Goal: Task Accomplishment & Management: Use online tool/utility

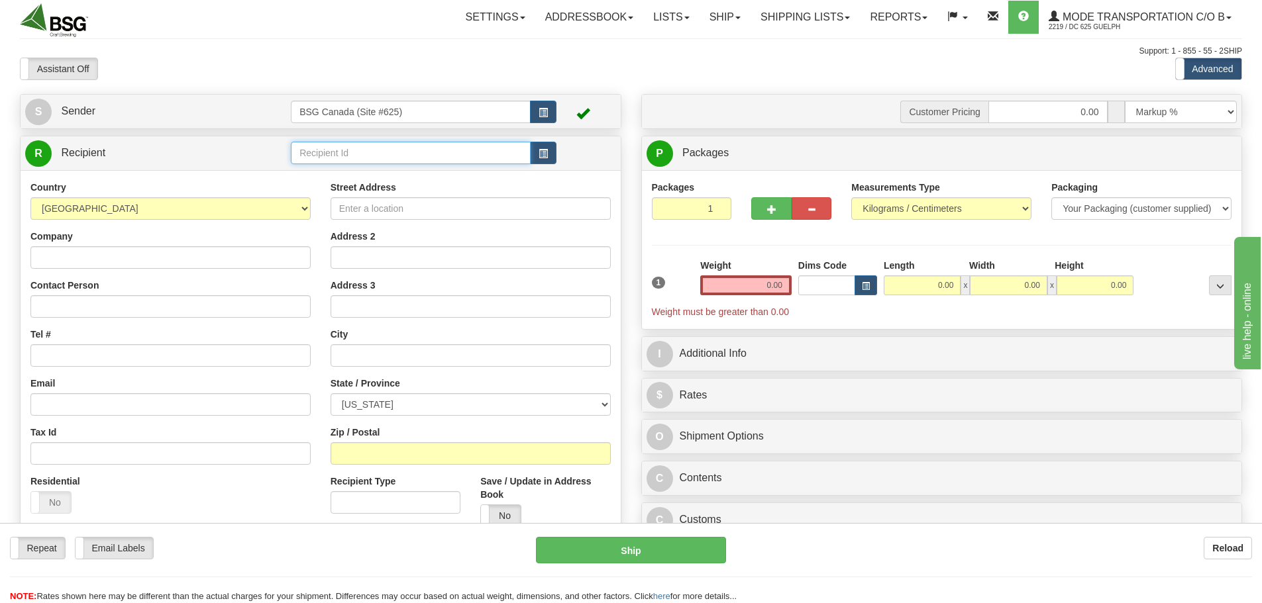
click at [422, 150] on input "text" at bounding box center [411, 153] width 240 height 23
click at [408, 175] on div "NEWARK BREWING CO" at bounding box center [408, 173] width 227 height 15
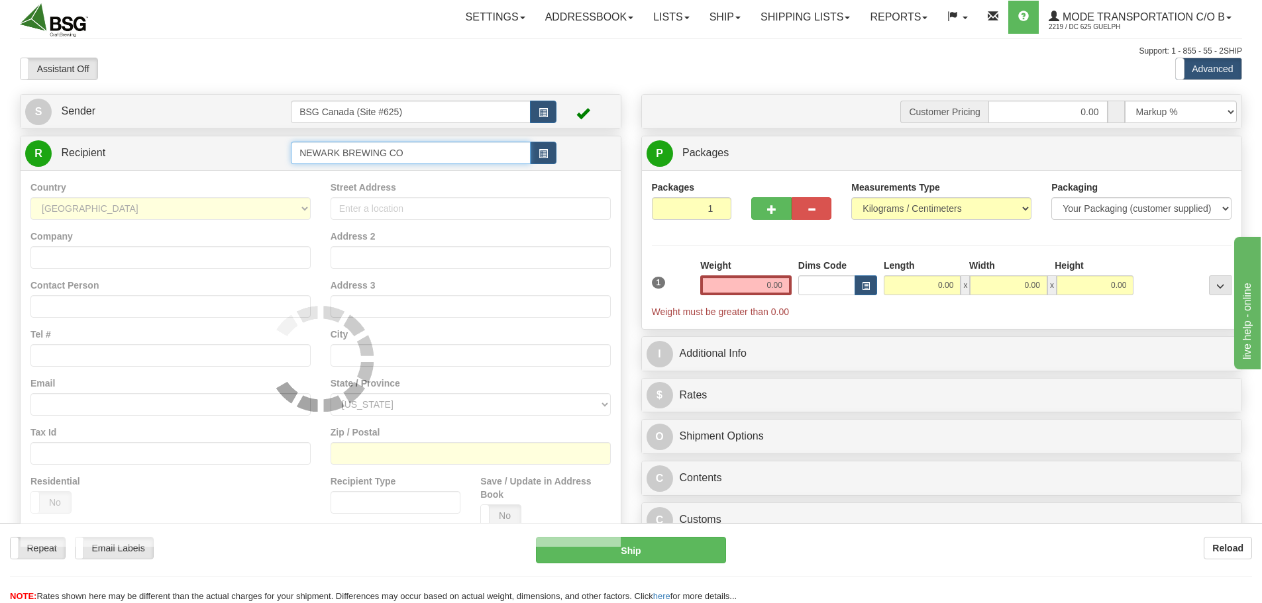
type input "NEWARK BREWING CO"
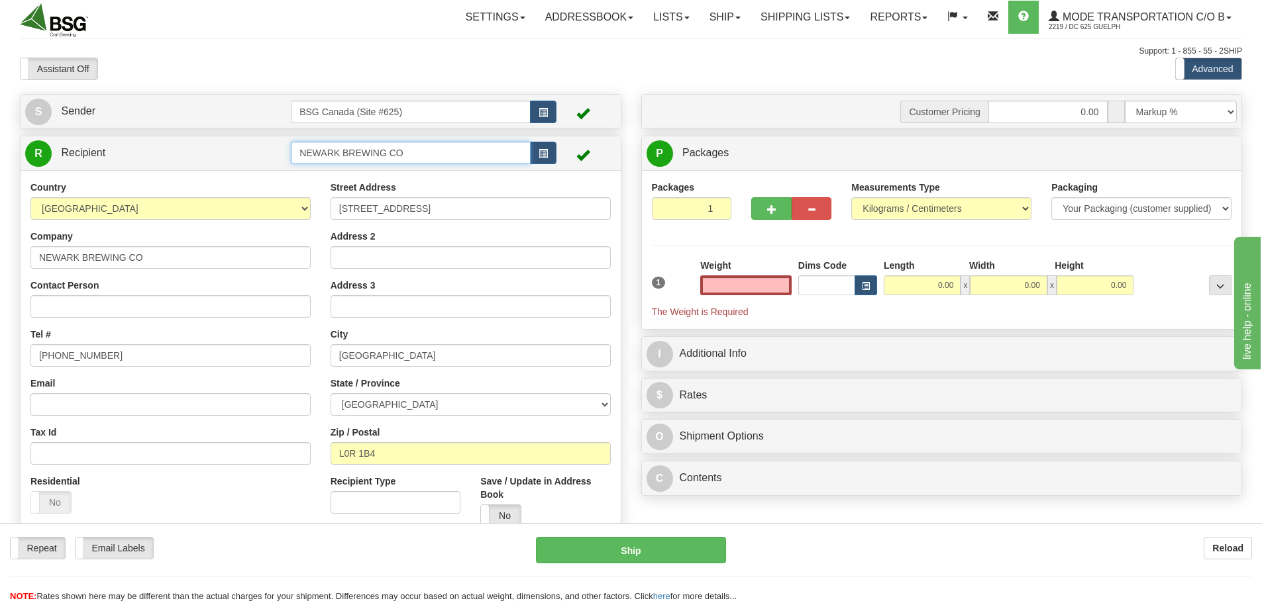
type input "0.00"
click at [438, 156] on input "NEWARK BREWING CO" at bounding box center [411, 153] width 240 height 23
click at [442, 188] on div "NEWARK BREWING CO #2" at bounding box center [408, 190] width 227 height 15
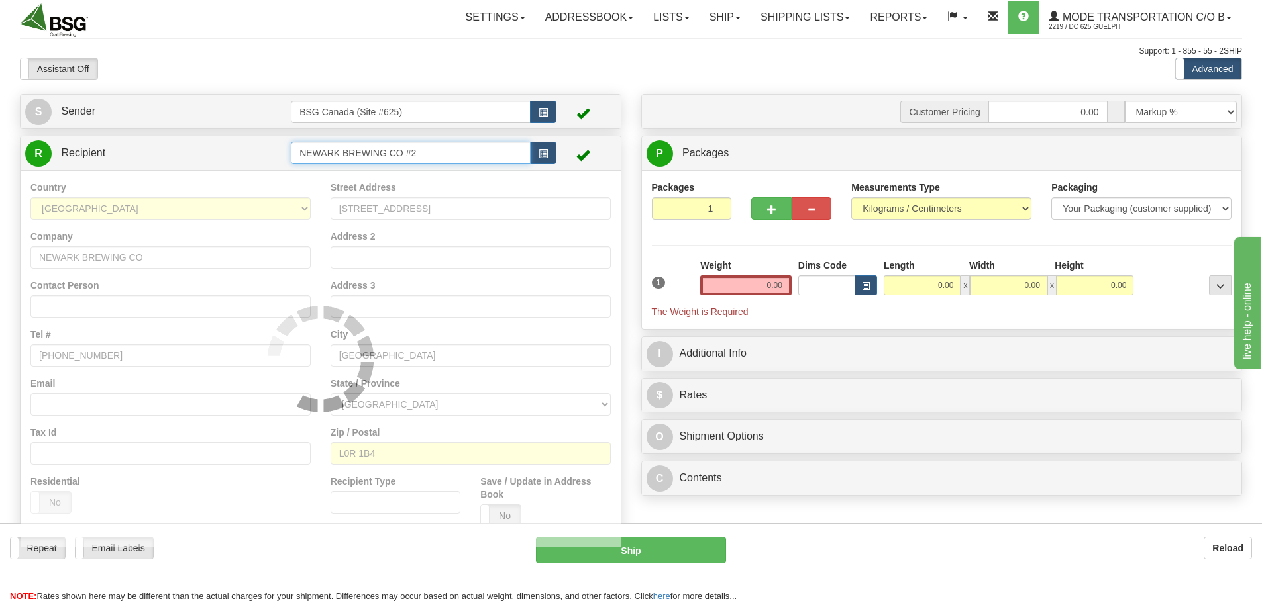
type input "NEWARK BREWING CO #2"
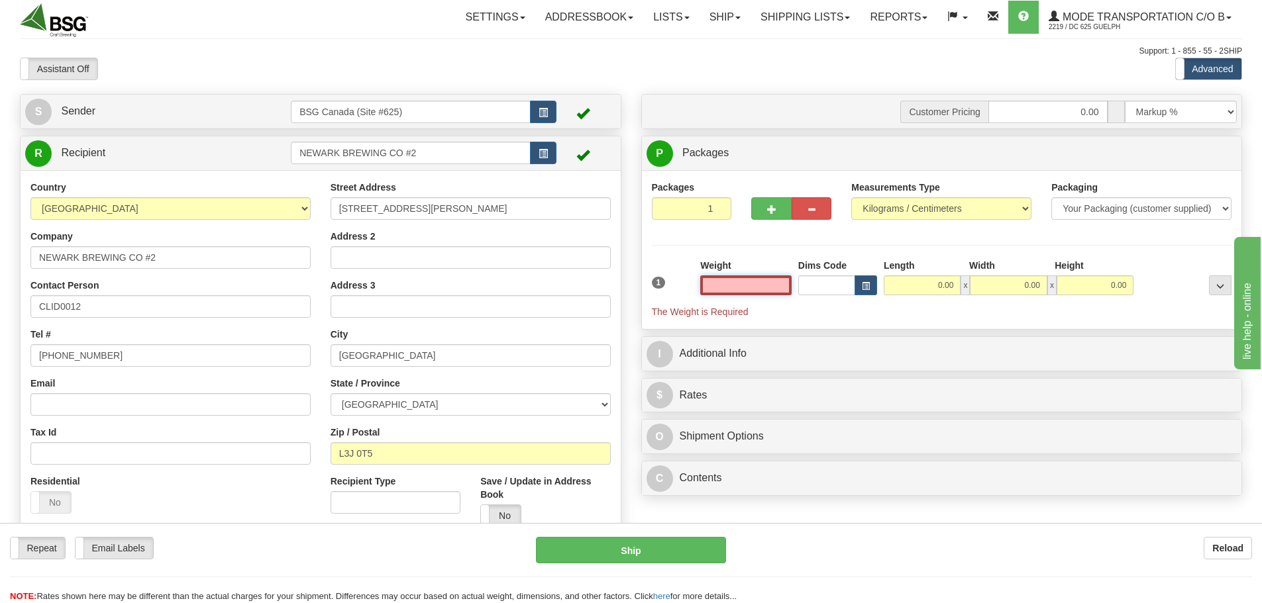
click at [748, 280] on input "text" at bounding box center [745, 286] width 91 height 20
paste input "31.7946"
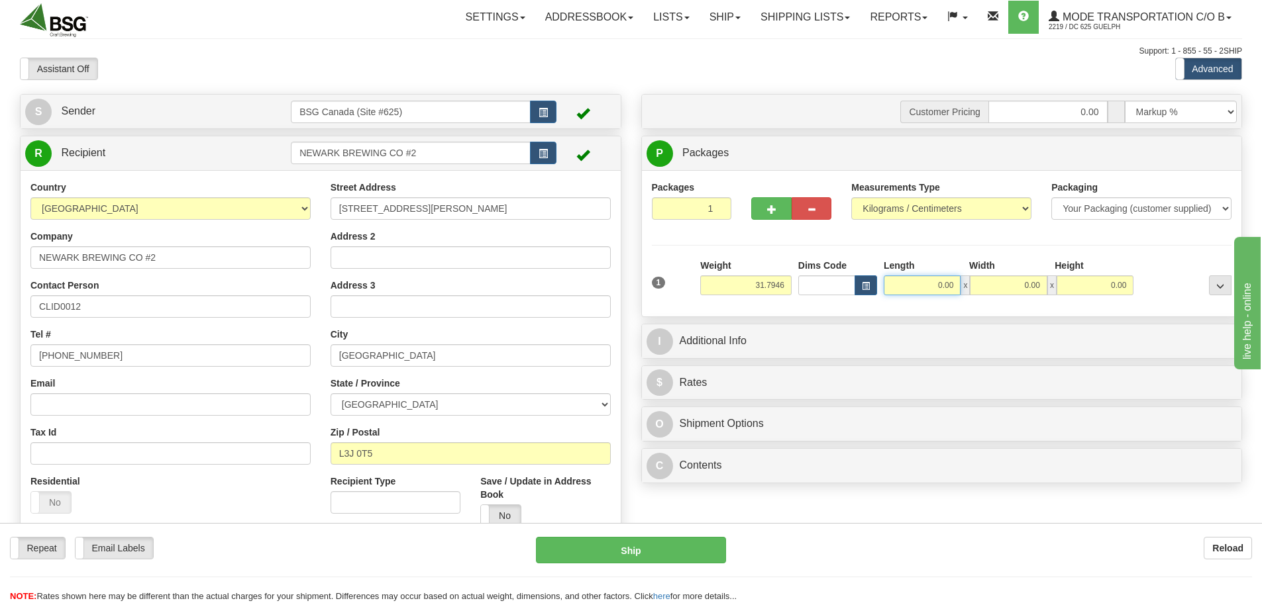
type input "31.79"
click at [926, 285] on input "0.00" at bounding box center [922, 286] width 77 height 20
type input "15.00"
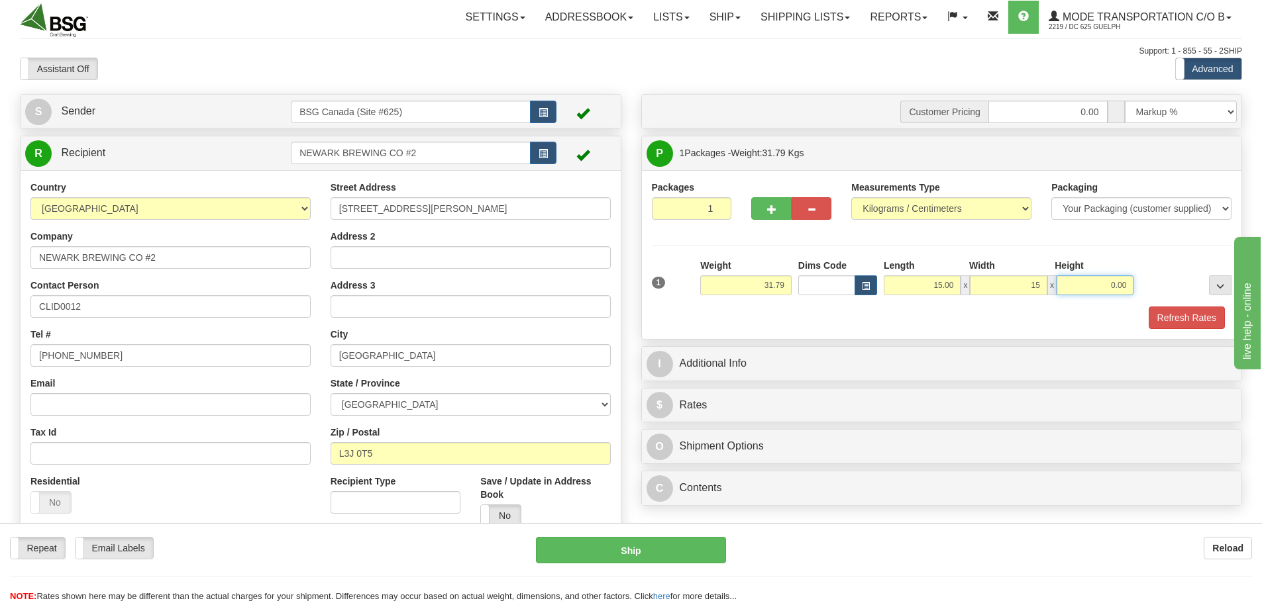
type input "15.00"
drag, startPoint x: 1198, startPoint y: 313, endPoint x: 1161, endPoint y: 321, distance: 37.3
click at [1198, 313] on button "Refresh Rates" at bounding box center [1187, 318] width 76 height 23
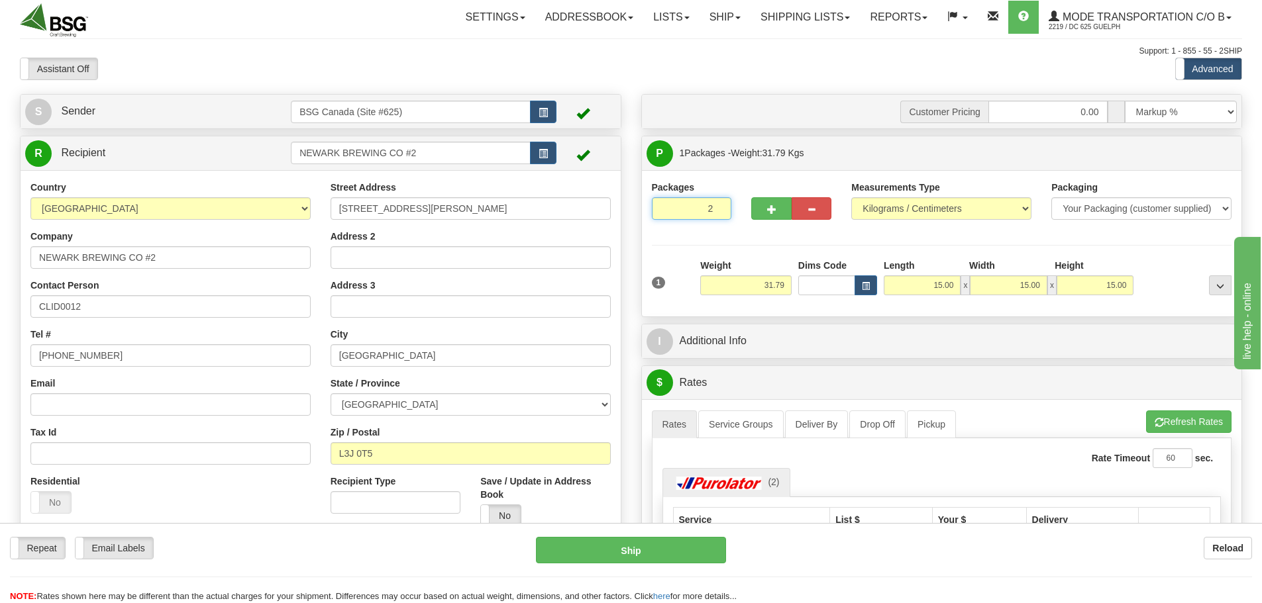
type input "2"
click at [719, 207] on input "2" at bounding box center [692, 208] width 80 height 23
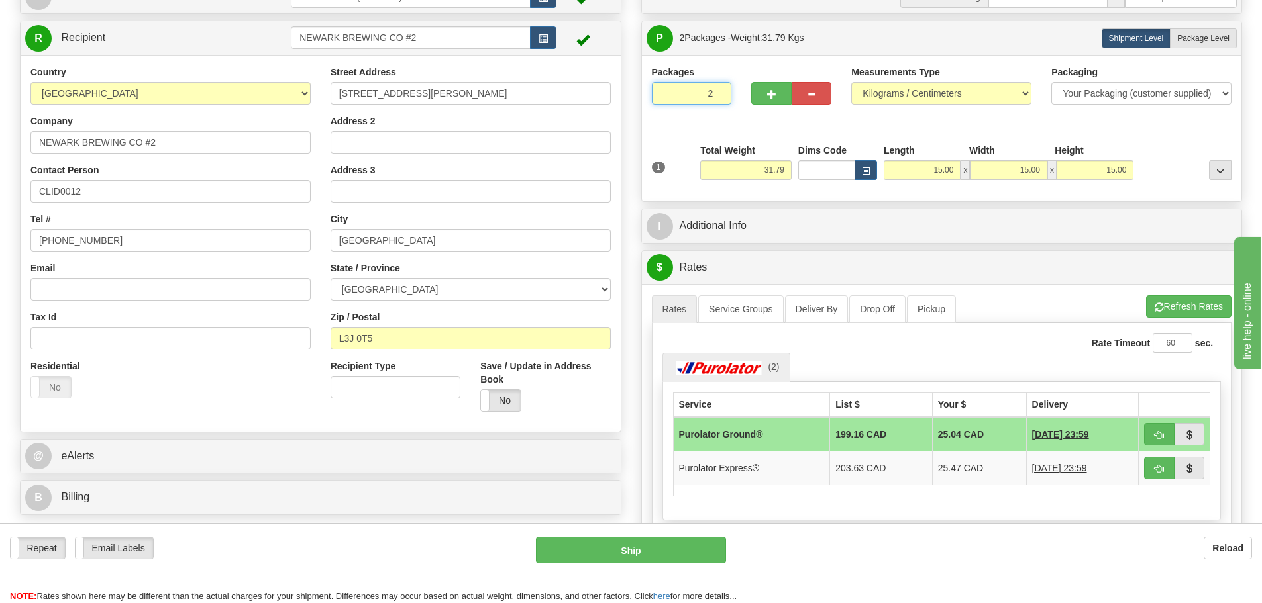
scroll to position [132, 0]
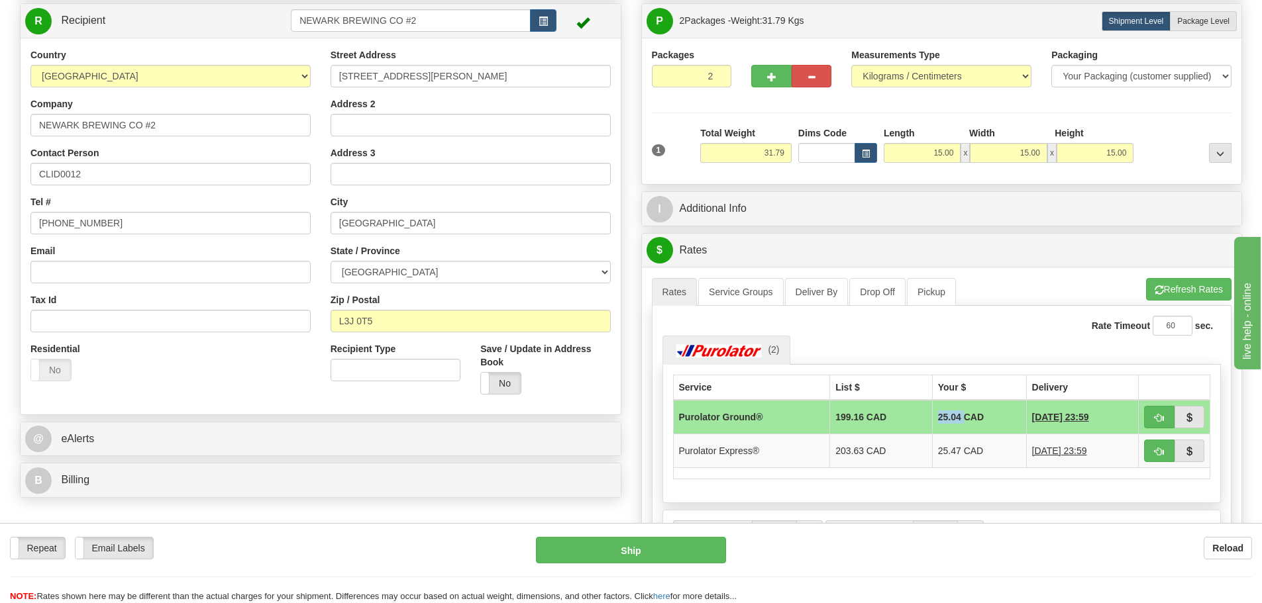
drag, startPoint x: 922, startPoint y: 417, endPoint x: 947, endPoint y: 417, distance: 24.5
click at [949, 417] on td "25.04 CAD" at bounding box center [979, 417] width 94 height 34
copy td "25.04"
